Goal: Find specific page/section: Find specific page/section

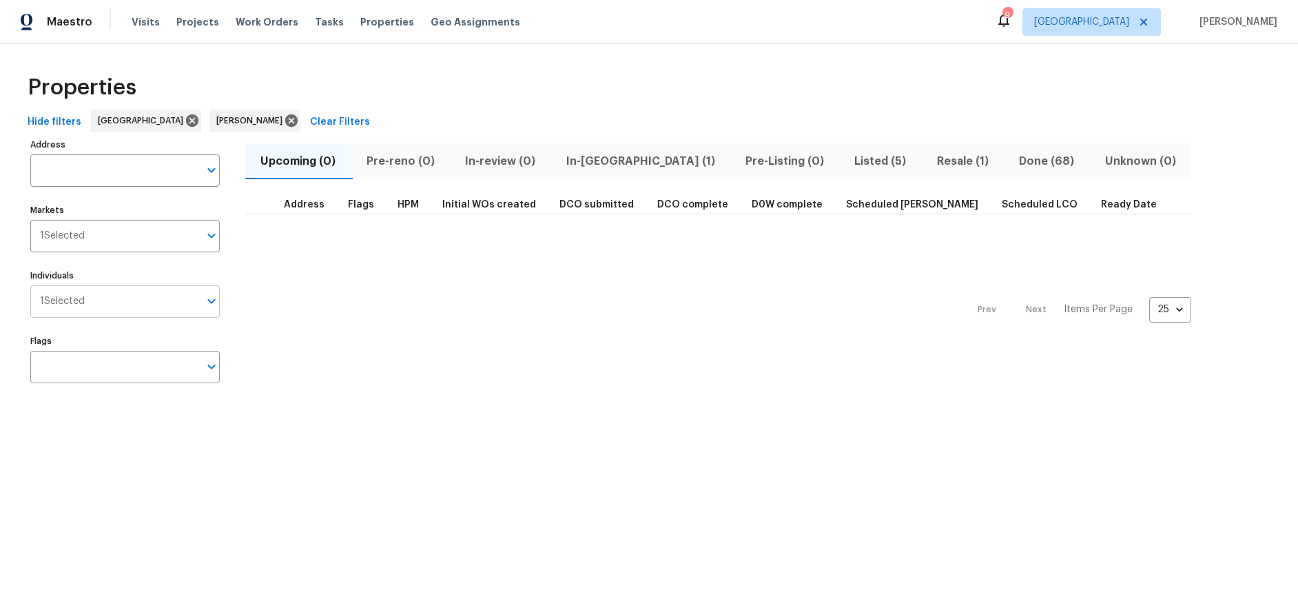
click at [124, 309] on input "Individuals" at bounding box center [142, 301] width 114 height 32
type input "[PERSON_NAME]"
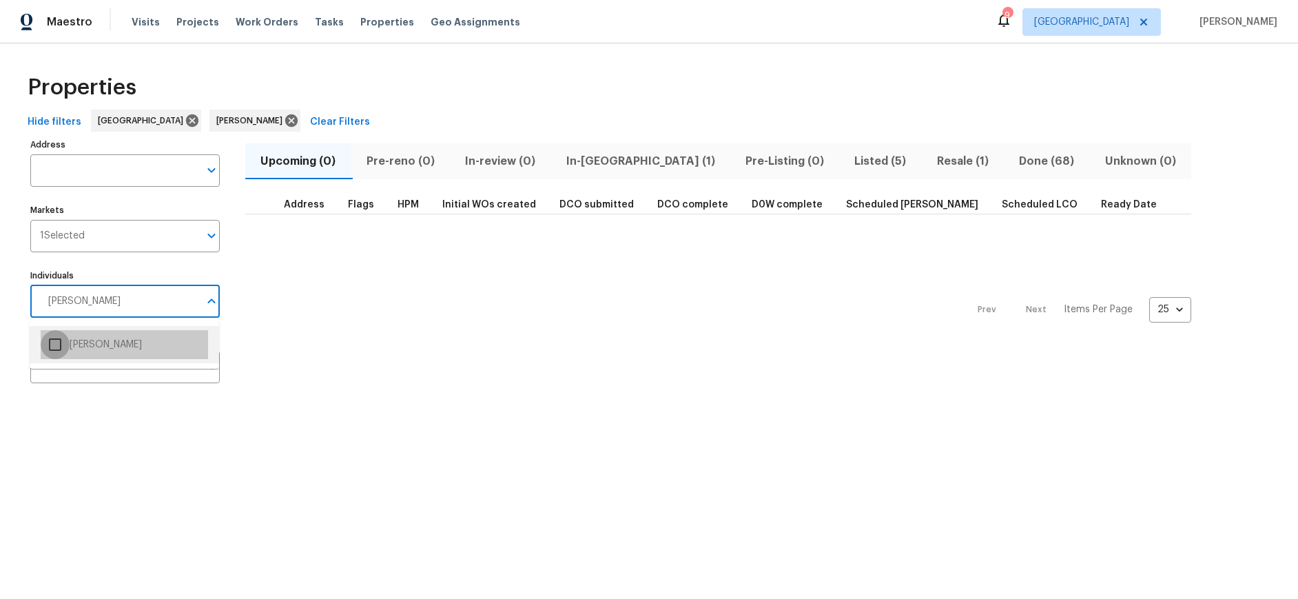
click at [50, 347] on input "checkbox" at bounding box center [55, 344] width 29 height 29
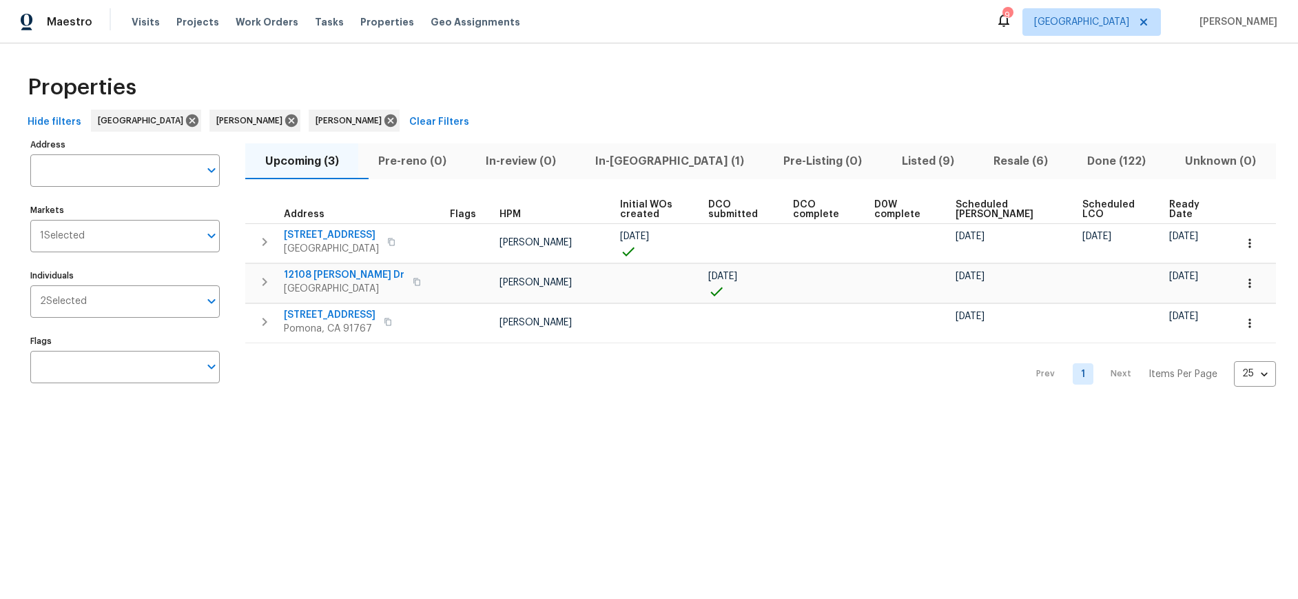
click at [265, 391] on div "Prev 1 Next Items Per Page 25 25 ​" at bounding box center [760, 370] width 1031 height 54
click at [413, 282] on icon "button" at bounding box center [417, 282] width 8 height 8
click at [328, 278] on span "12108 [PERSON_NAME] Dr" at bounding box center [344, 275] width 121 height 14
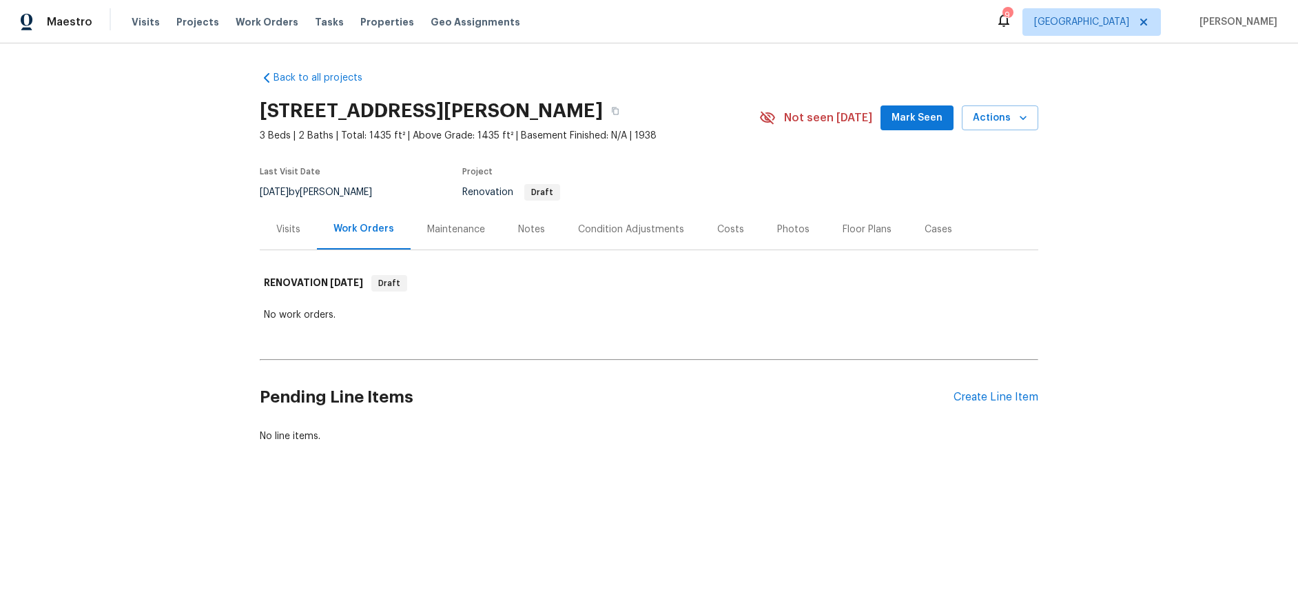
click at [443, 224] on div "Maintenance" at bounding box center [456, 230] width 58 height 14
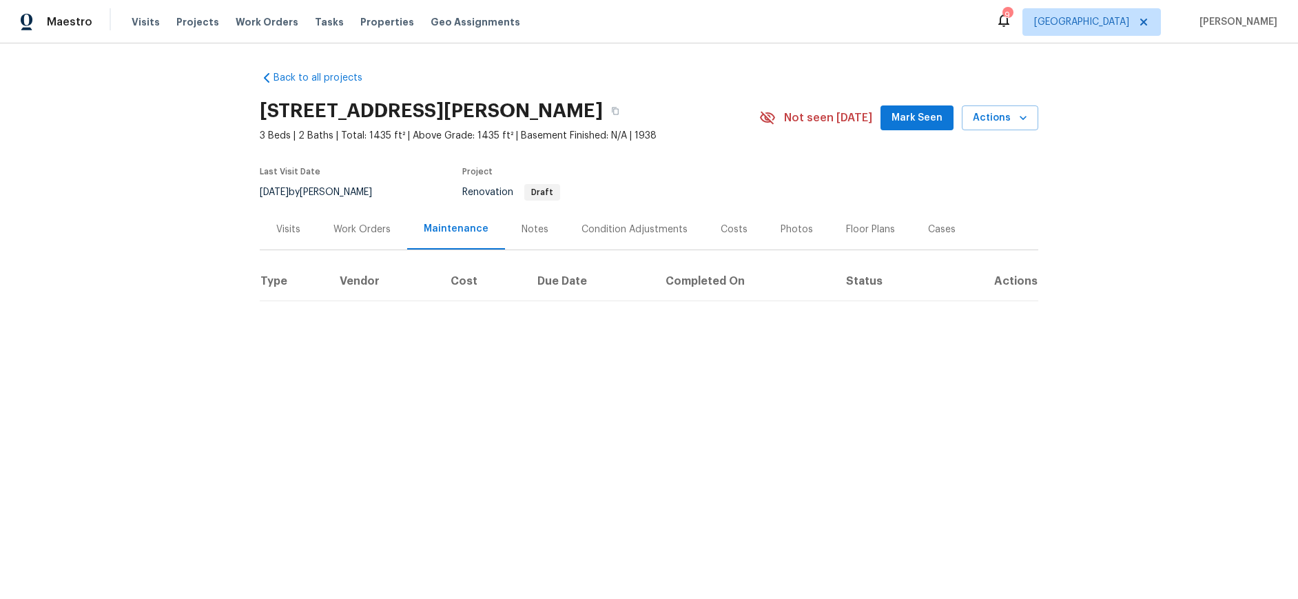
click at [522, 225] on div "Notes" at bounding box center [535, 230] width 27 height 14
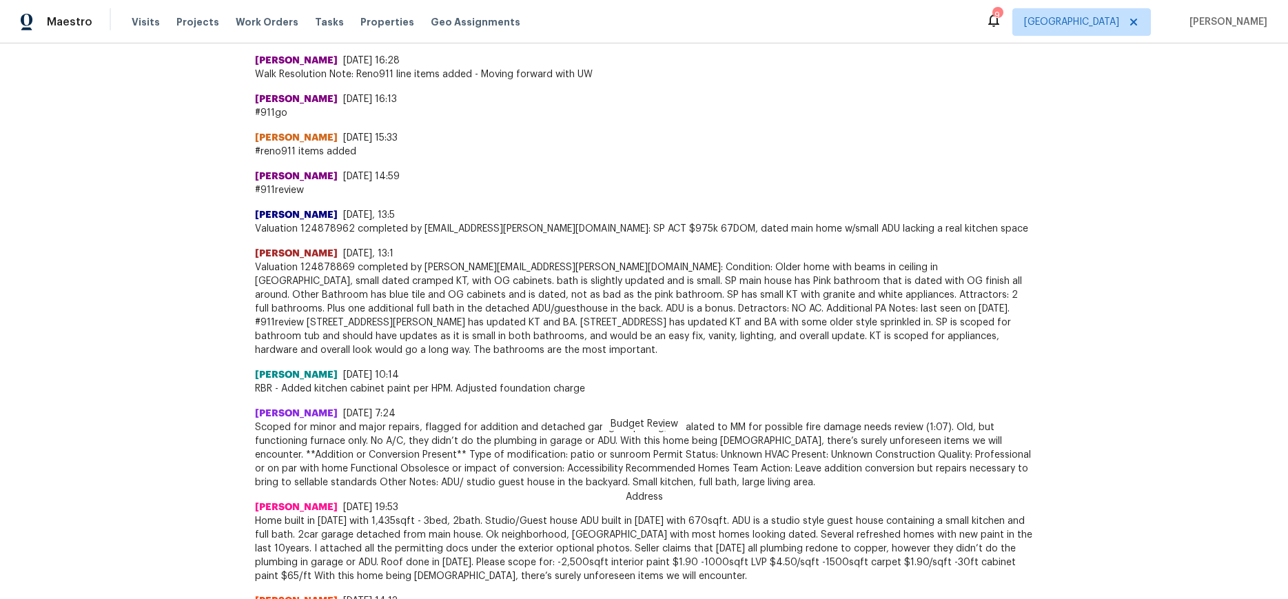
scroll to position [758, 0]
